Goal: Information Seeking & Learning: Learn about a topic

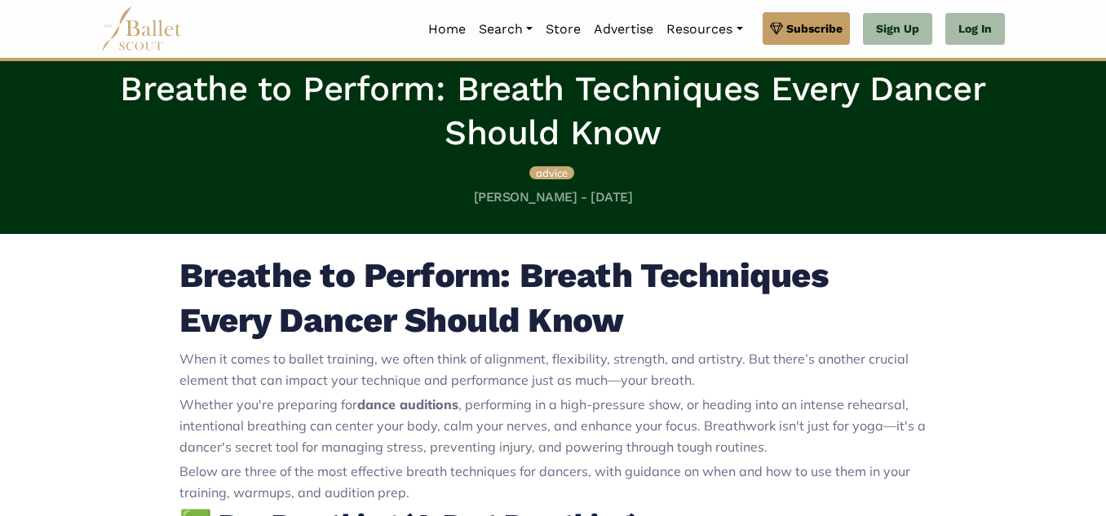
scroll to position [339, 0]
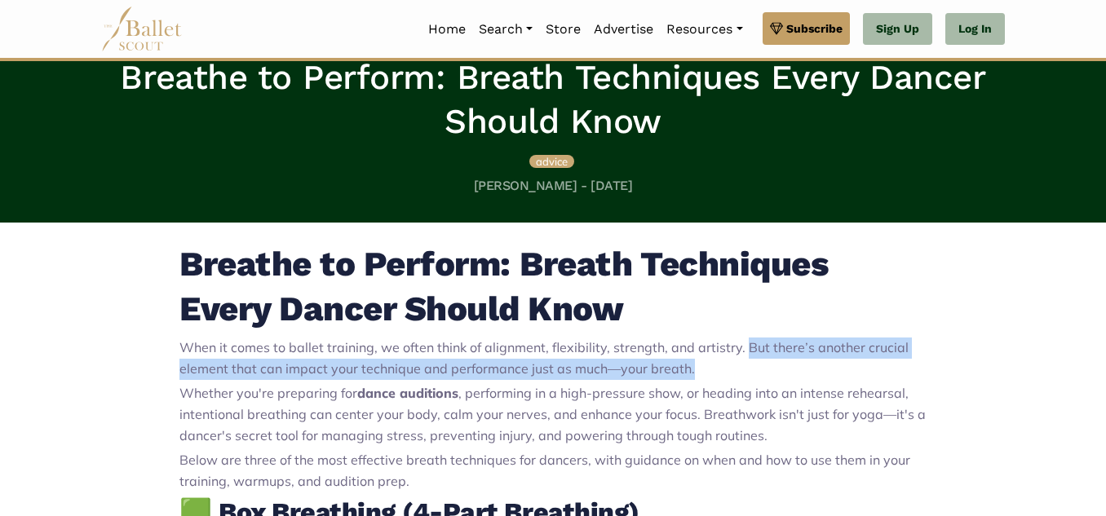
drag, startPoint x: 740, startPoint y: 349, endPoint x: 764, endPoint y: 367, distance: 30.3
click at [764, 367] on p "When it comes to ballet training, we often think of alignment, flexibility, str…" at bounding box center [552, 359] width 747 height 42
copy span "But there’s another crucial element that can impact your technique and performa…"
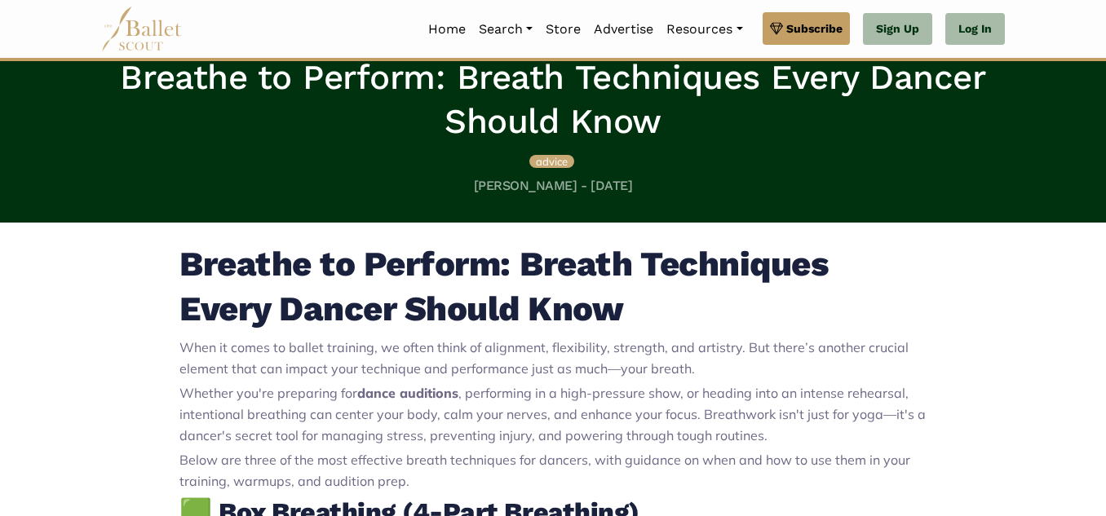
click at [630, 503] on strong "🟩 Box Breathing (4-Part Breathing)" at bounding box center [409, 512] width 460 height 31
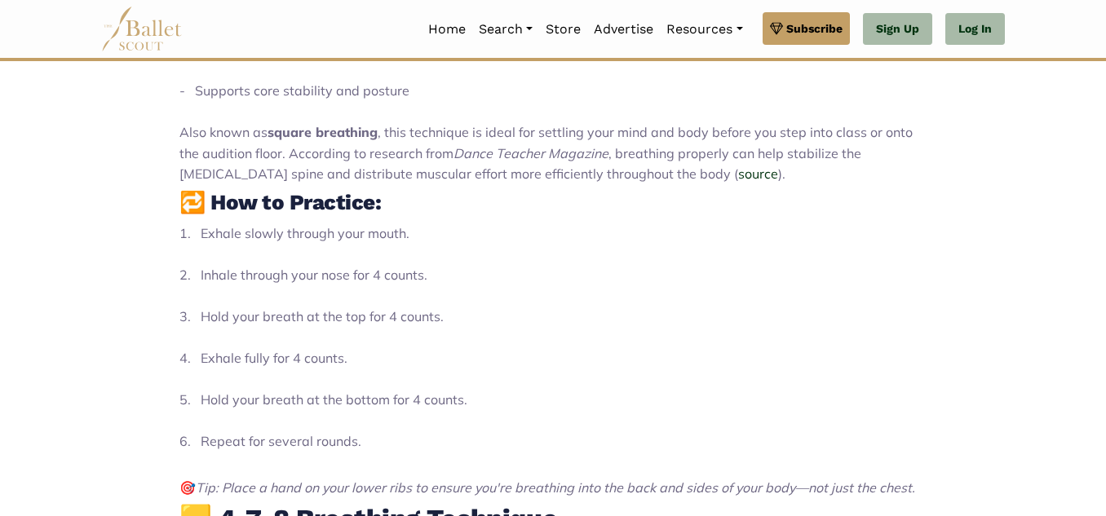
scroll to position [955, 0]
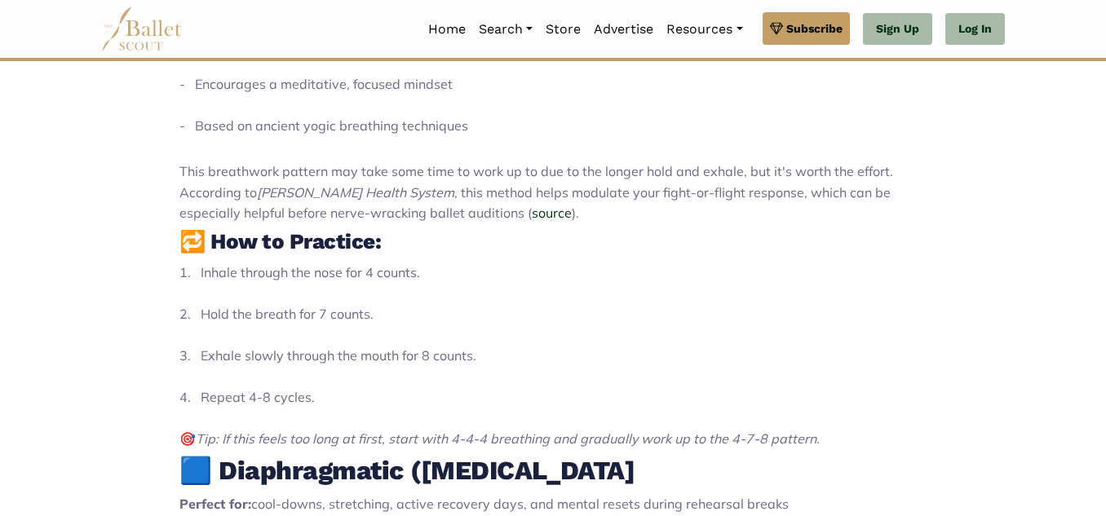
scroll to position [1628, 0]
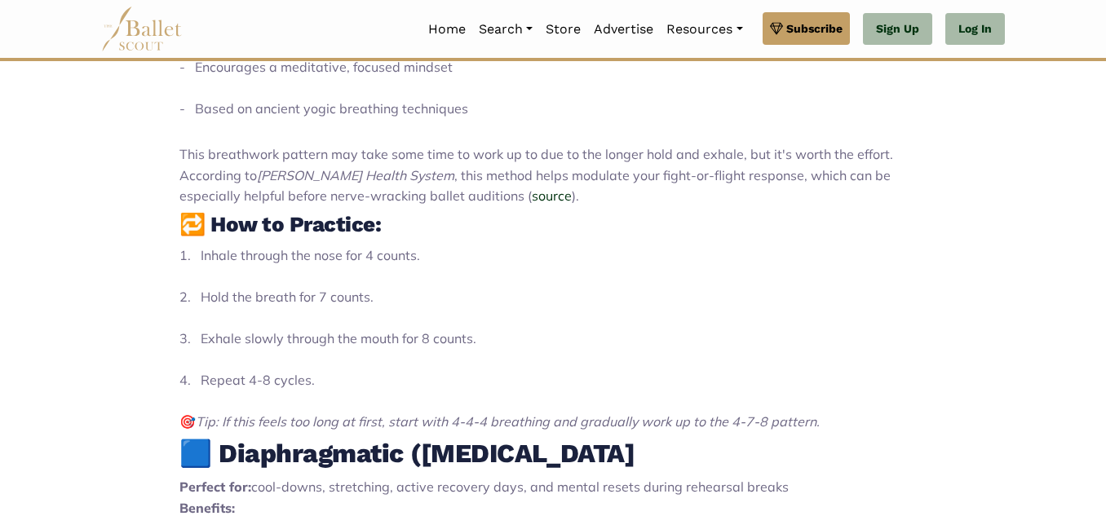
drag, startPoint x: 219, startPoint y: 234, endPoint x: 405, endPoint y: 300, distance: 197.4
click at [405, 300] on p "1. Inhale through the nose for 4 counts. 2. Hold the breath for 7 counts. 3. Ex…" at bounding box center [552, 340] width 747 height 188
drag, startPoint x: 218, startPoint y: 235, endPoint x: 348, endPoint y: 370, distance: 188.1
click at [348, 370] on p "1. Inhale through the nose for 4 counts. 2. Hold the breath for 7 counts. 3. Ex…" at bounding box center [552, 340] width 747 height 188
click at [241, 251] on p "1. Inhale through the nose for 4 counts. 2. Hold the breath for 7 counts. 3. Ex…" at bounding box center [552, 340] width 747 height 188
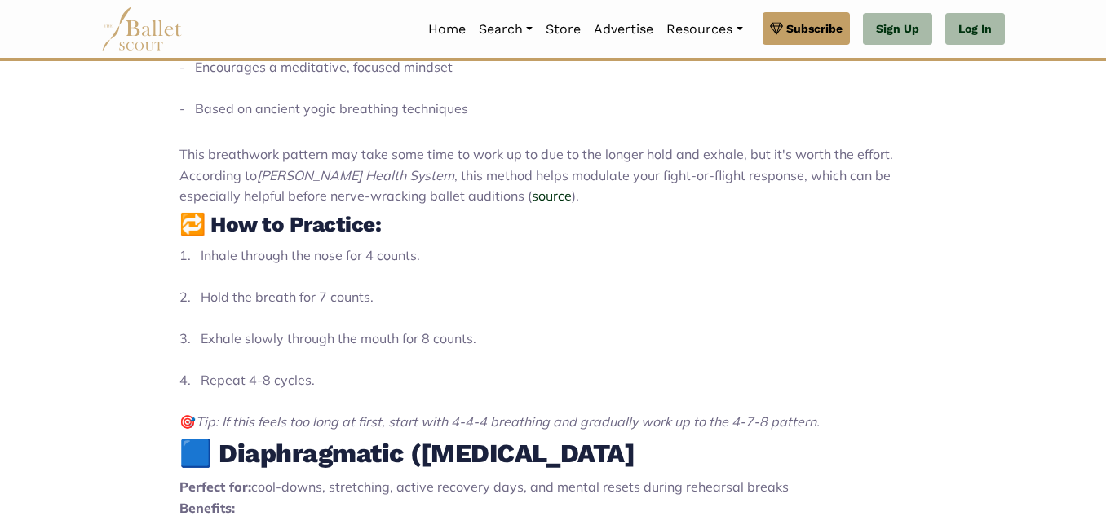
drag, startPoint x: 219, startPoint y: 234, endPoint x: 430, endPoint y: 248, distance: 211.7
click at [430, 248] on p "1. Inhale through the nose for 4 counts. 2. Hold the breath for 7 counts. 3. Ex…" at bounding box center [552, 340] width 747 height 188
drag, startPoint x: 216, startPoint y: 233, endPoint x: 476, endPoint y: 363, distance: 290.0
click at [476, 363] on p "1. Inhale through the nose for 4 counts. 2. Hold the breath for 7 counts. 3. Ex…" at bounding box center [552, 340] width 747 height 188
copy p "Inhale through the nose for 4 counts. 2. Hold the breath for 7 counts. 3. Exhal…"
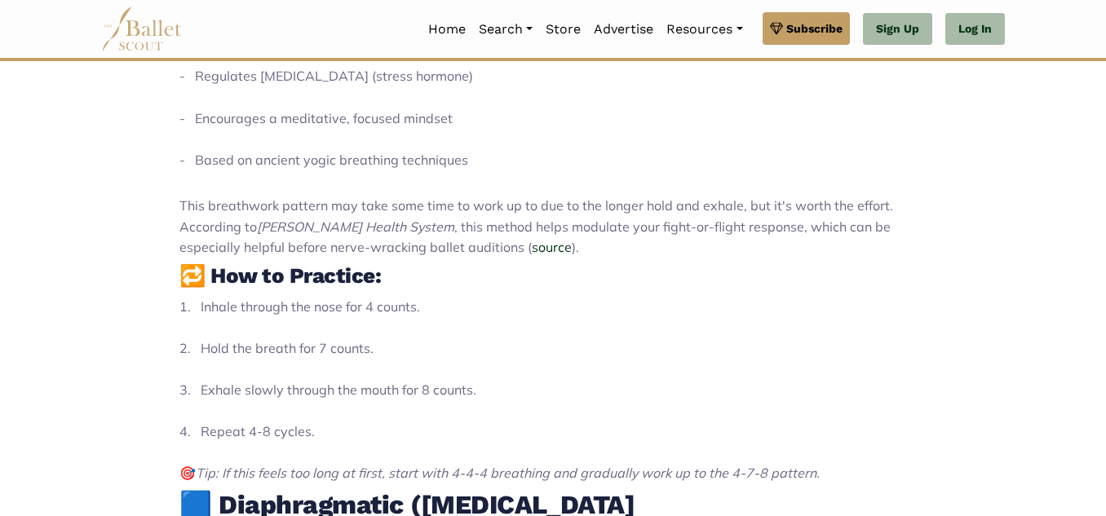
scroll to position [1577, 0]
click at [941, 311] on div "Breathe to Perform: Breath Techniques Every Dancer Should Know When it comes to…" at bounding box center [553, 337] width 930 height 2705
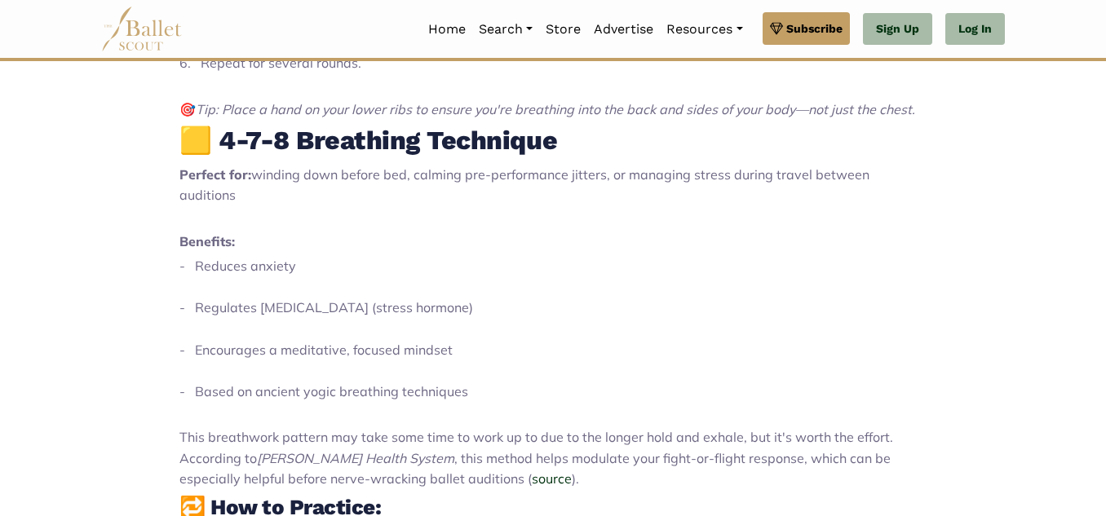
scroll to position [1351, 0]
